Goal: Book appointment/travel/reservation

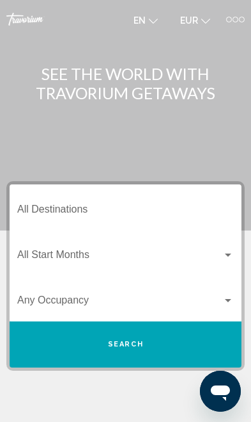
click at [230, 20] on div at bounding box center [230, 20] width 6 height 6
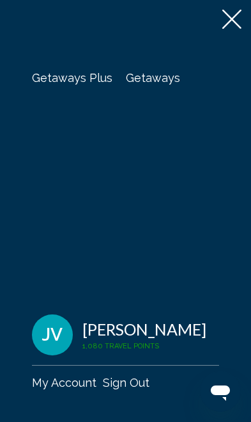
click at [146, 82] on span "Getaways" at bounding box center [153, 77] width 54 height 13
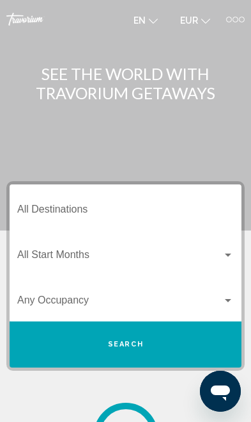
click at [51, 206] on input "Destination All Destinations" at bounding box center [125, 212] width 217 height 12
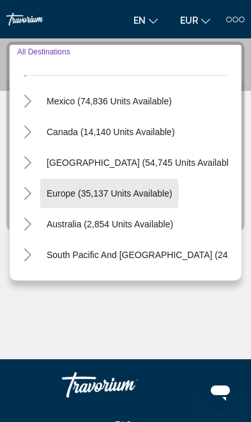
scroll to position [58, 5]
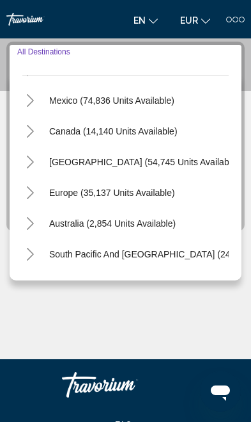
click at [31, 199] on icon "Toggle Europe (35,137 units available)" at bounding box center [31, 192] width 10 height 13
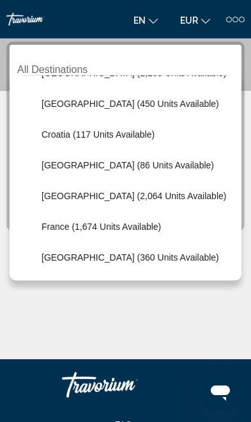
scroll to position [239, 0]
click at [65, 200] on span "[GEOGRAPHIC_DATA] (2,064 units available)" at bounding box center [134, 196] width 185 height 10
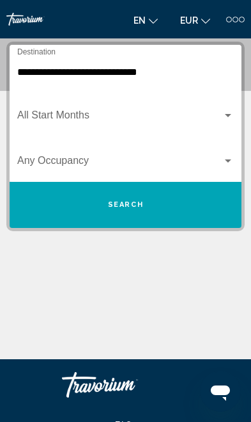
click at [31, 70] on input "**********" at bounding box center [125, 73] width 217 height 12
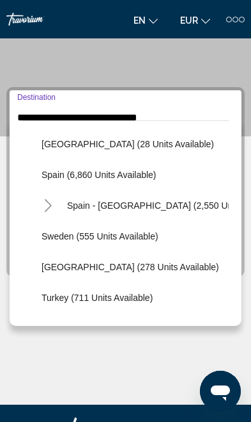
scroll to position [643, 0]
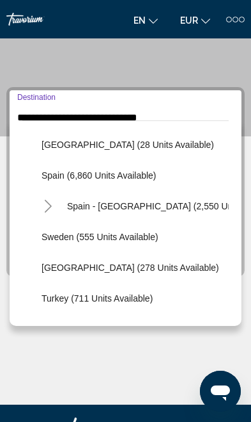
click at [54, 228] on button "Sweden (555 units available)" at bounding box center [100, 236] width 130 height 29
type input "**********"
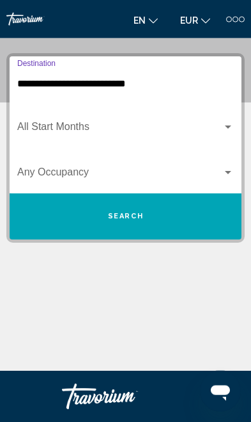
scroll to position [139, 0]
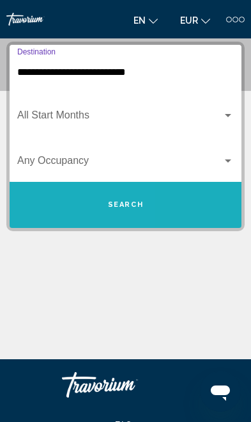
click at [37, 205] on button "Search" at bounding box center [126, 205] width 232 height 46
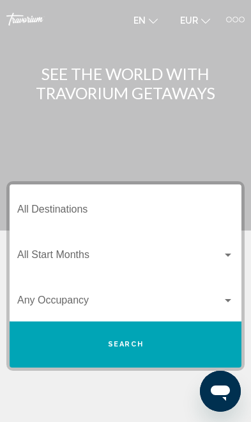
click at [37, 212] on input "Destination All Destinations" at bounding box center [125, 212] width 217 height 12
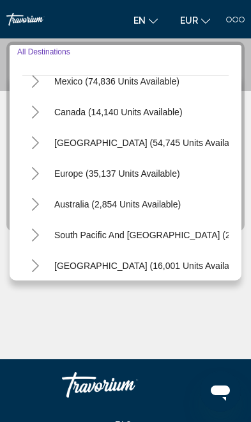
scroll to position [80, 0]
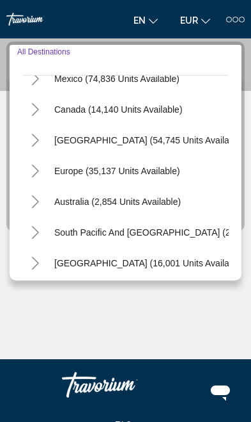
click at [33, 174] on icon "Toggle Europe (35,137 units available)" at bounding box center [36, 170] width 10 height 13
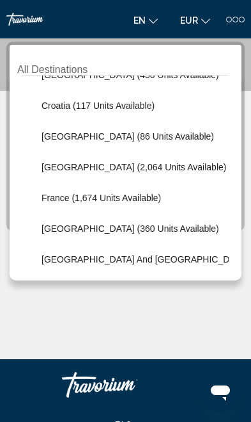
scroll to position [269, 0]
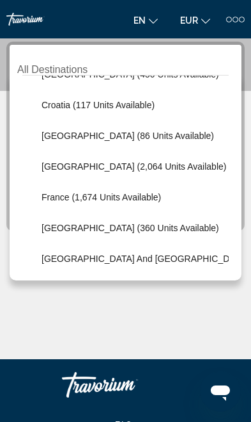
click at [46, 173] on button "[GEOGRAPHIC_DATA] (2,064 units available)" at bounding box center [134, 166] width 198 height 29
type input "**********"
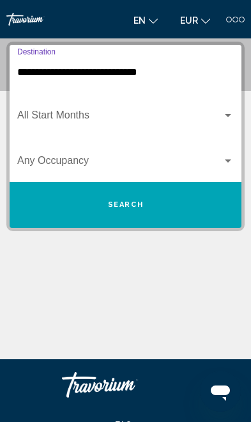
click at [34, 123] on span "Search widget" at bounding box center [119, 118] width 205 height 12
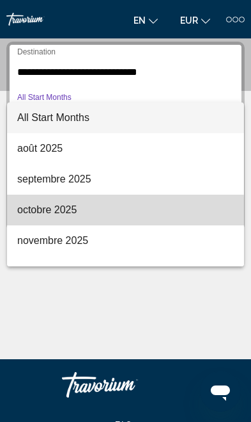
click at [29, 213] on span "octobre 2025" at bounding box center [125, 210] width 217 height 31
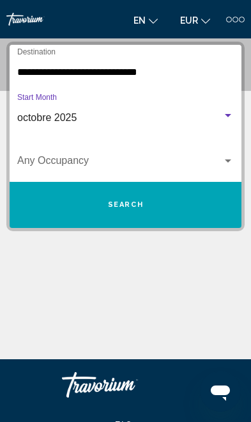
click at [28, 203] on button "Search" at bounding box center [126, 205] width 232 height 46
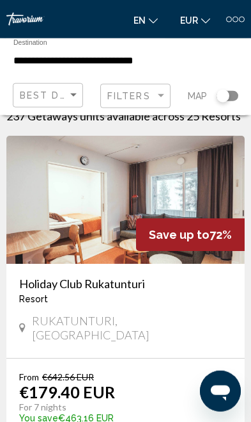
scroll to position [65, 0]
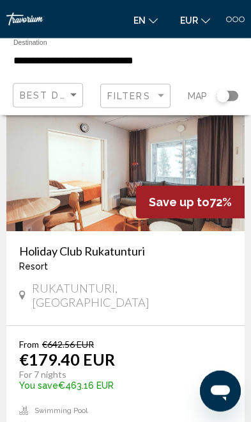
click at [39, 189] on img "Main content" at bounding box center [125, 167] width 239 height 128
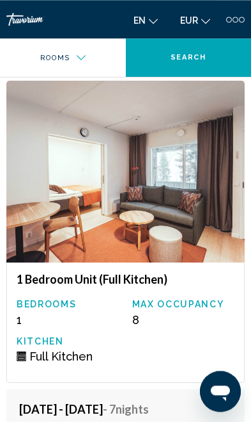
scroll to position [2045, 0]
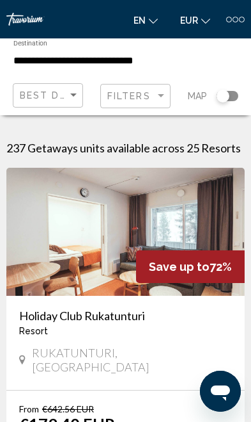
click at [122, 84] on div "Filters" at bounding box center [137, 96] width 60 height 24
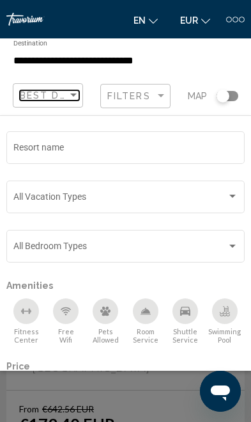
click at [36, 99] on span "Best Deals" at bounding box center [53, 95] width 67 height 10
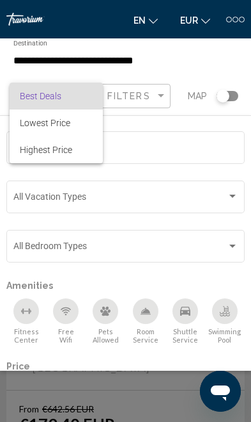
click at [23, 58] on div at bounding box center [125, 211] width 251 height 422
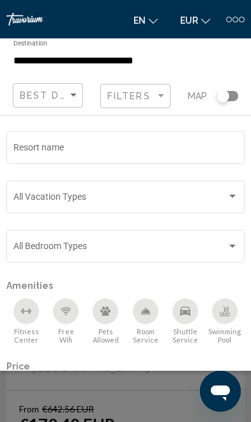
click at [29, 56] on input "**********" at bounding box center [86, 61] width 146 height 12
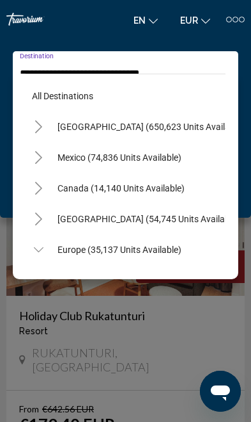
scroll to position [260, 0]
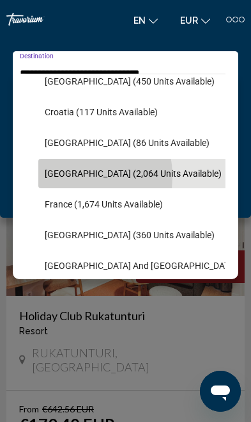
click at [54, 177] on span "[GEOGRAPHIC_DATA] (2,064 units available)" at bounding box center [133, 173] width 177 height 10
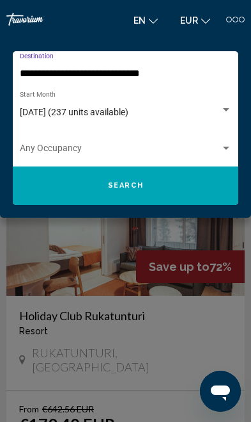
click at [44, 116] on span "[DATE] (237 units available)" at bounding box center [74, 112] width 109 height 10
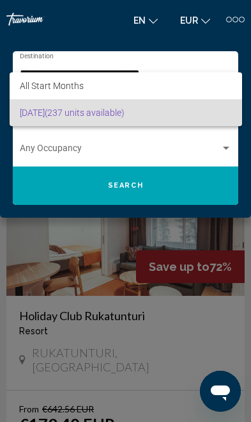
click at [53, 154] on div at bounding box center [125, 211] width 251 height 422
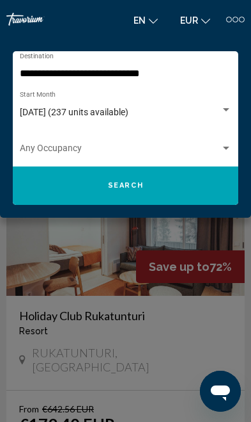
click at [44, 155] on span "Search widget" at bounding box center [120, 151] width 201 height 10
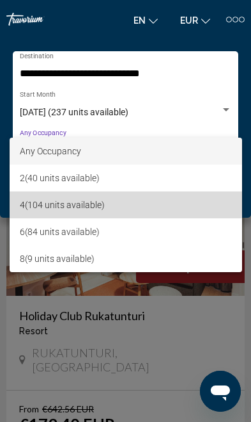
click at [30, 197] on span "4 (104 units available)" at bounding box center [126, 204] width 212 height 27
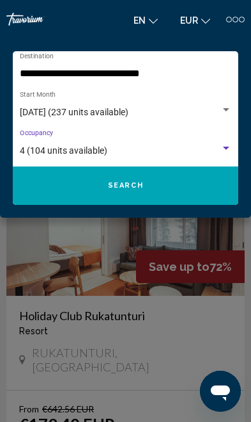
click at [34, 184] on button "Search" at bounding box center [126, 185] width 226 height 38
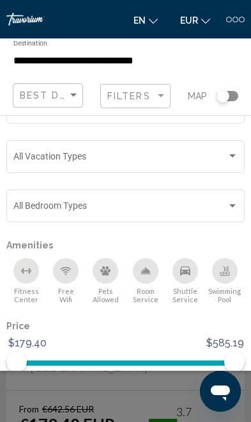
scroll to position [40, 0]
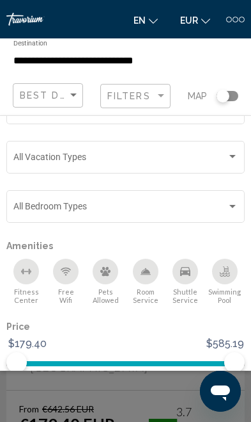
click at [150, 392] on button "Show Results" at bounding box center [157, 397] width 90 height 23
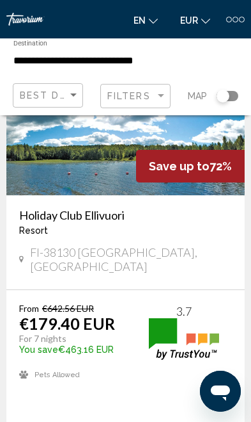
scroll to position [100, 0]
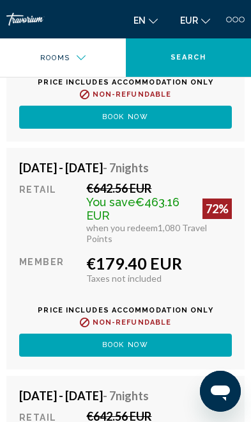
scroll to position [2474, 0]
